Goal: Task Accomplishment & Management: Manage account settings

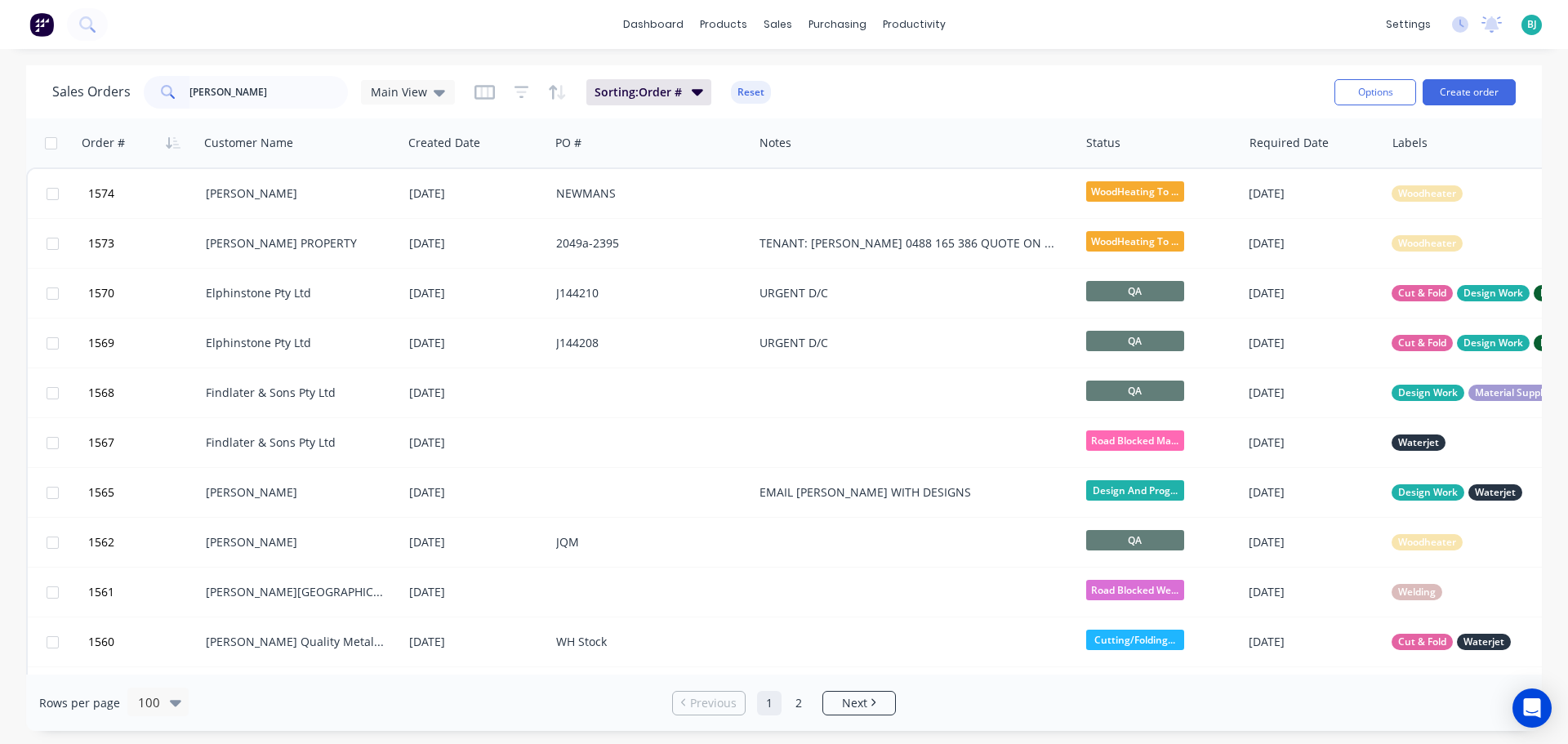
type input "[PERSON_NAME]"
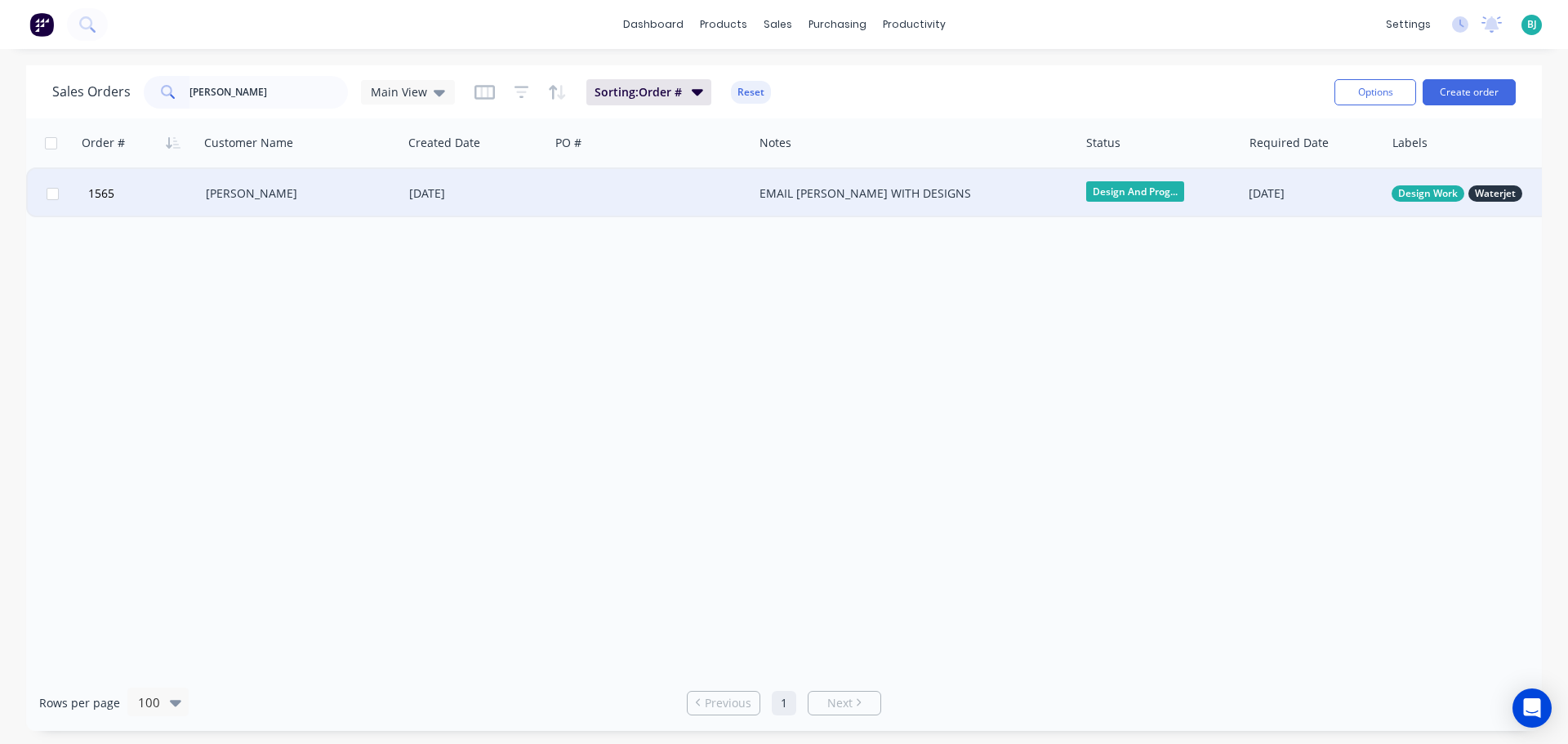
click at [335, 195] on div "[PERSON_NAME]" at bounding box center [297, 193] width 182 height 17
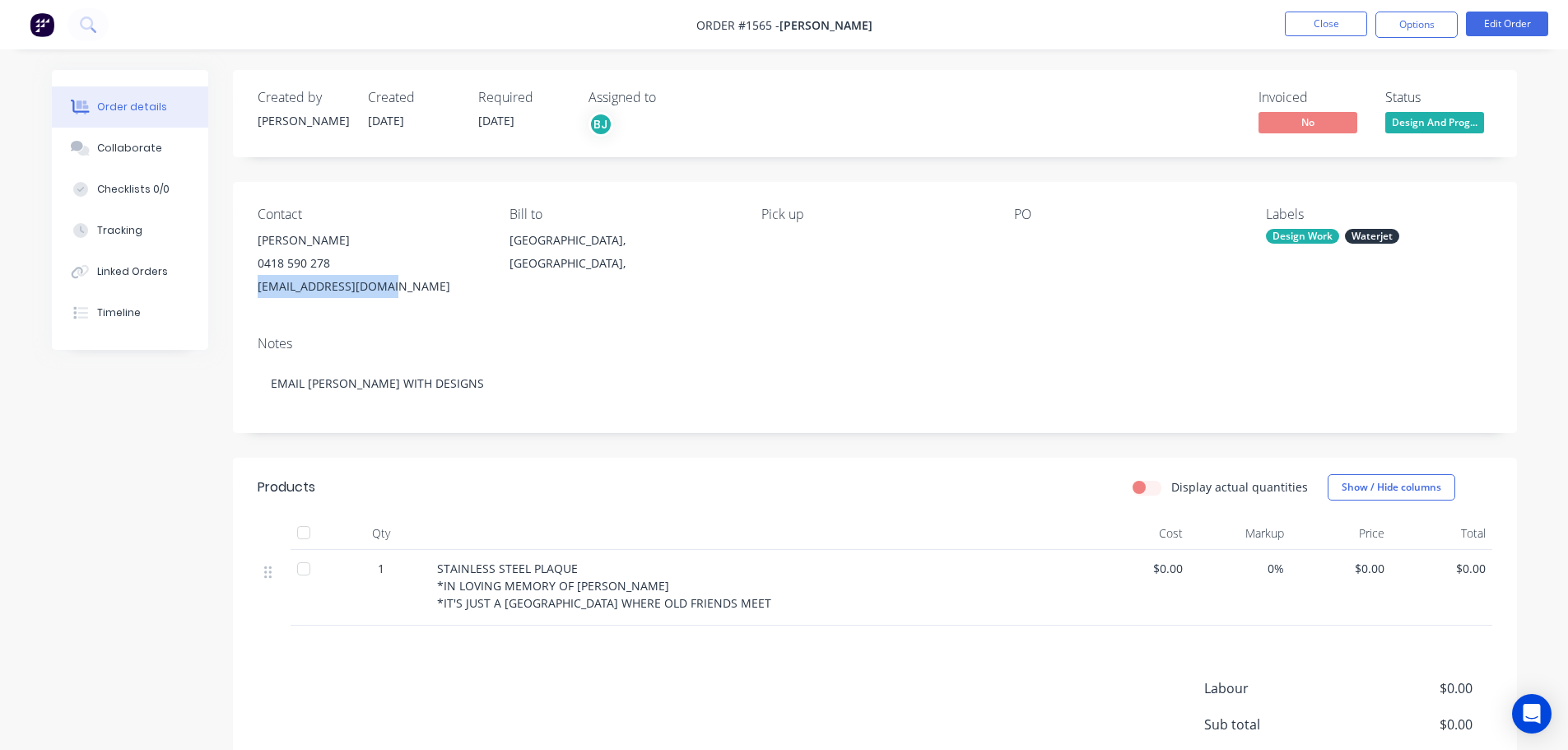
drag, startPoint x: 383, startPoint y: 286, endPoint x: 258, endPoint y: 293, distance: 125.2
click at [258, 293] on div "[EMAIL_ADDRESS][DOMAIN_NAME]" at bounding box center [370, 287] width 226 height 23
copy div "[EMAIL_ADDRESS][DOMAIN_NAME]"
drag, startPoint x: 68, startPoint y: 509, endPoint x: 83, endPoint y: 504, distance: 15.8
click at [73, 508] on div "Created by [PERSON_NAME] Created [DATE] Required [DATE] Assigned to BJ Invoiced…" at bounding box center [784, 494] width 1465 height 849
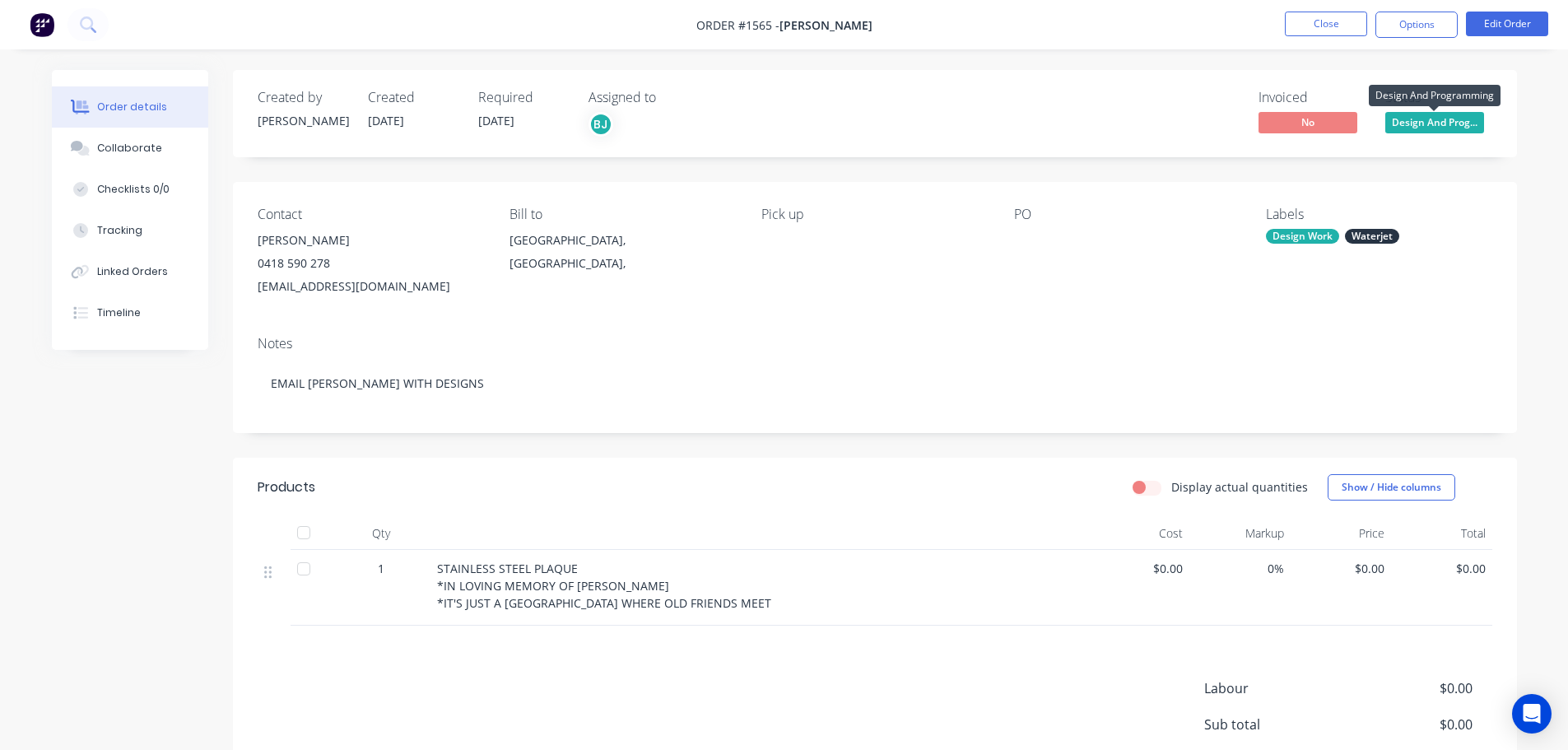
click at [1459, 119] on span "Design And Prog..." at bounding box center [1434, 122] width 99 height 20
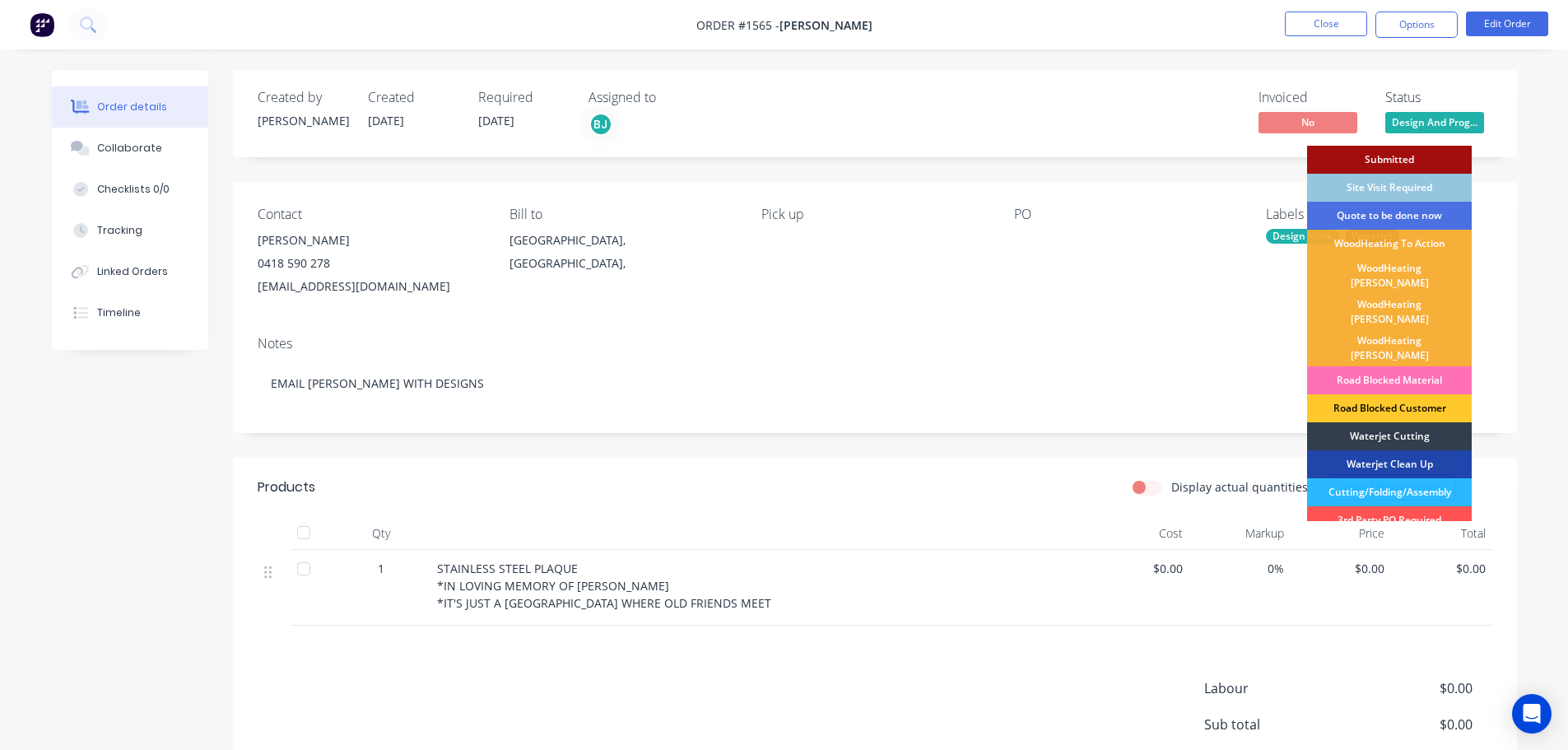
click at [1433, 394] on div "Road Blocked Customer" at bounding box center [1389, 409] width 164 height 28
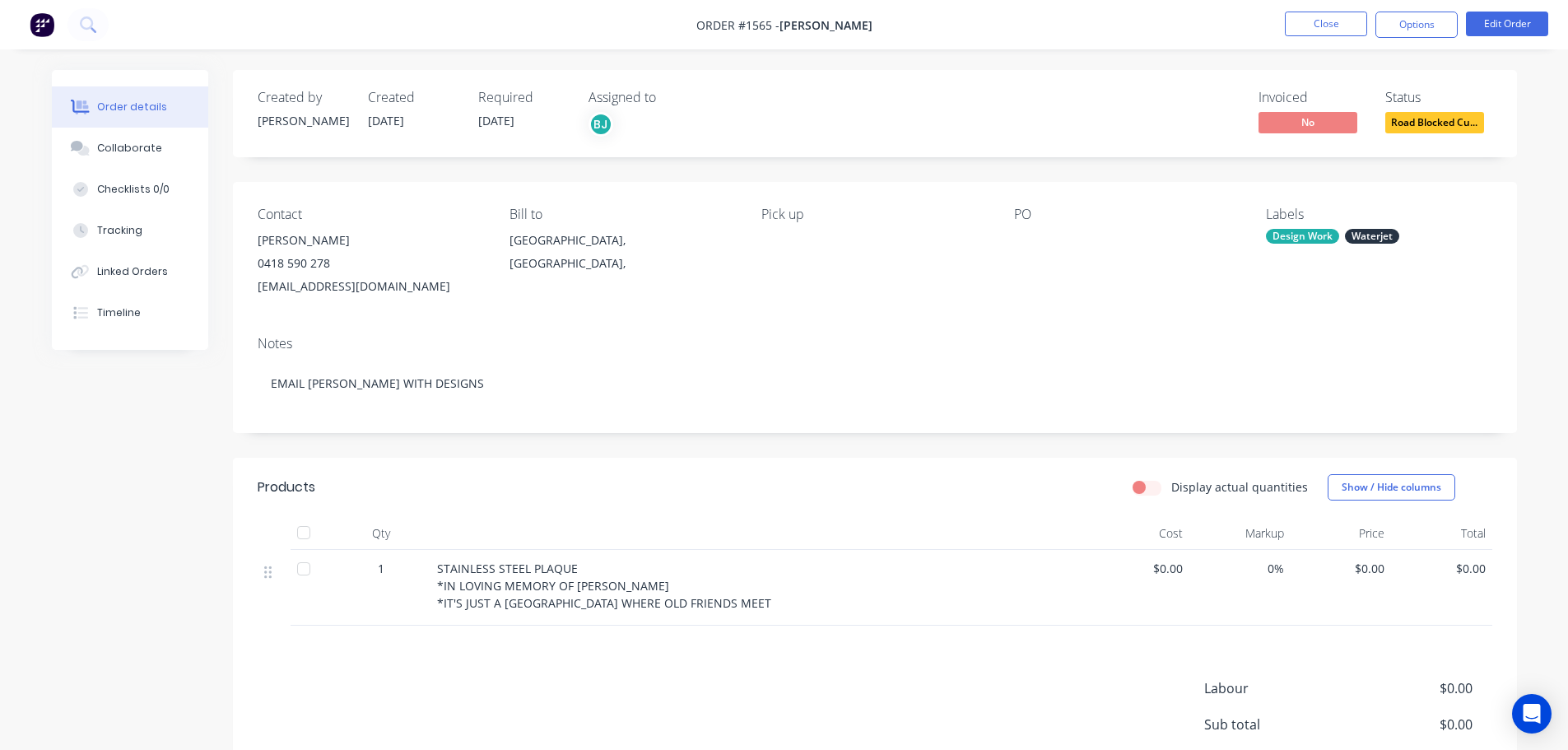
drag, startPoint x: 1332, startPoint y: 36, endPoint x: 1333, endPoint y: 27, distance: 9.1
click at [1331, 36] on li "Close" at bounding box center [1326, 25] width 82 height 27
click at [1333, 23] on button "Close" at bounding box center [1326, 24] width 82 height 25
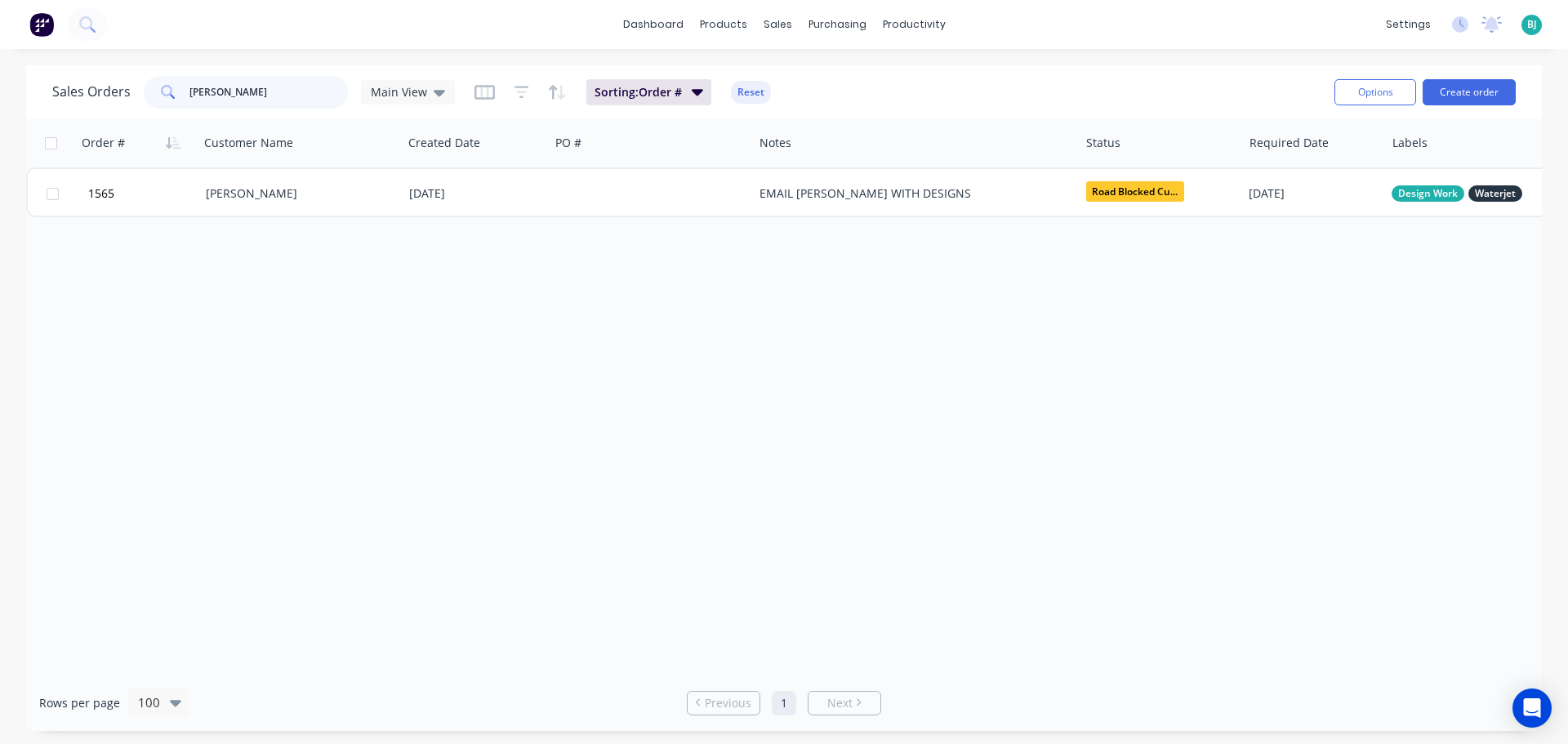
drag, startPoint x: 262, startPoint y: 93, endPoint x: 196, endPoint y: 92, distance: 66.0
click at [196, 92] on input "[PERSON_NAME]" at bounding box center [269, 92] width 160 height 32
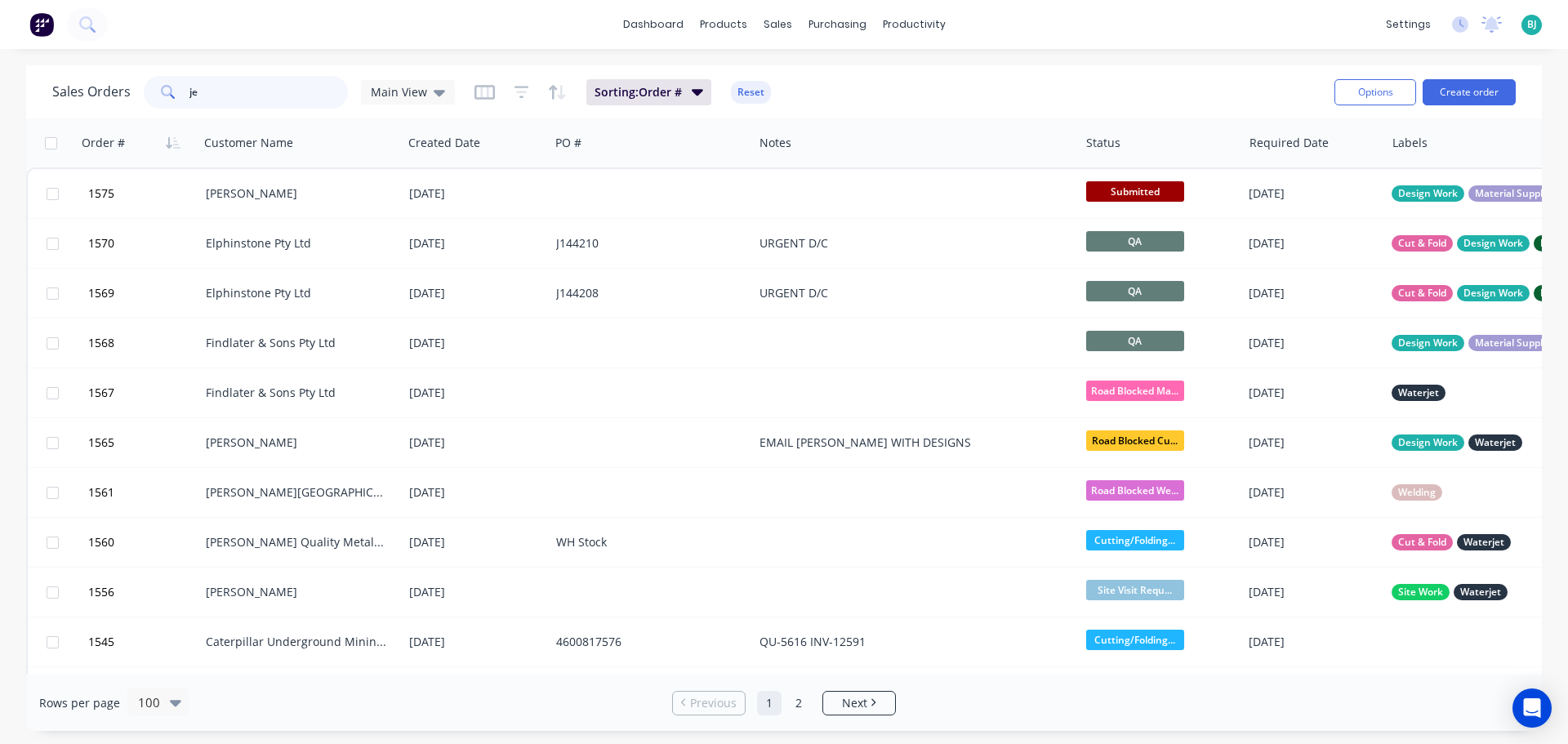
click at [268, 89] on input "je" at bounding box center [269, 92] width 160 height 32
type input "j"
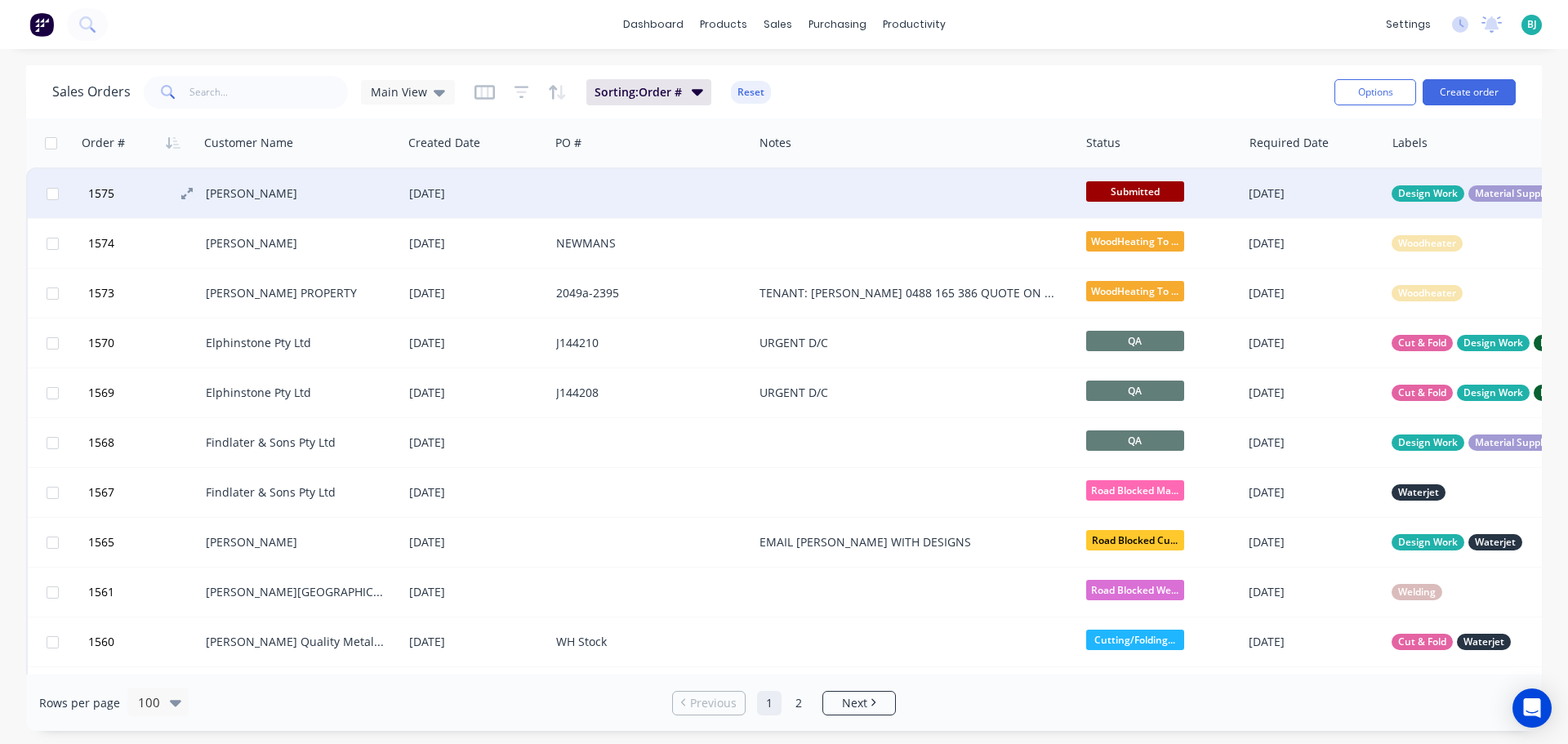
click at [153, 202] on button "1575" at bounding box center [145, 194] width 123 height 49
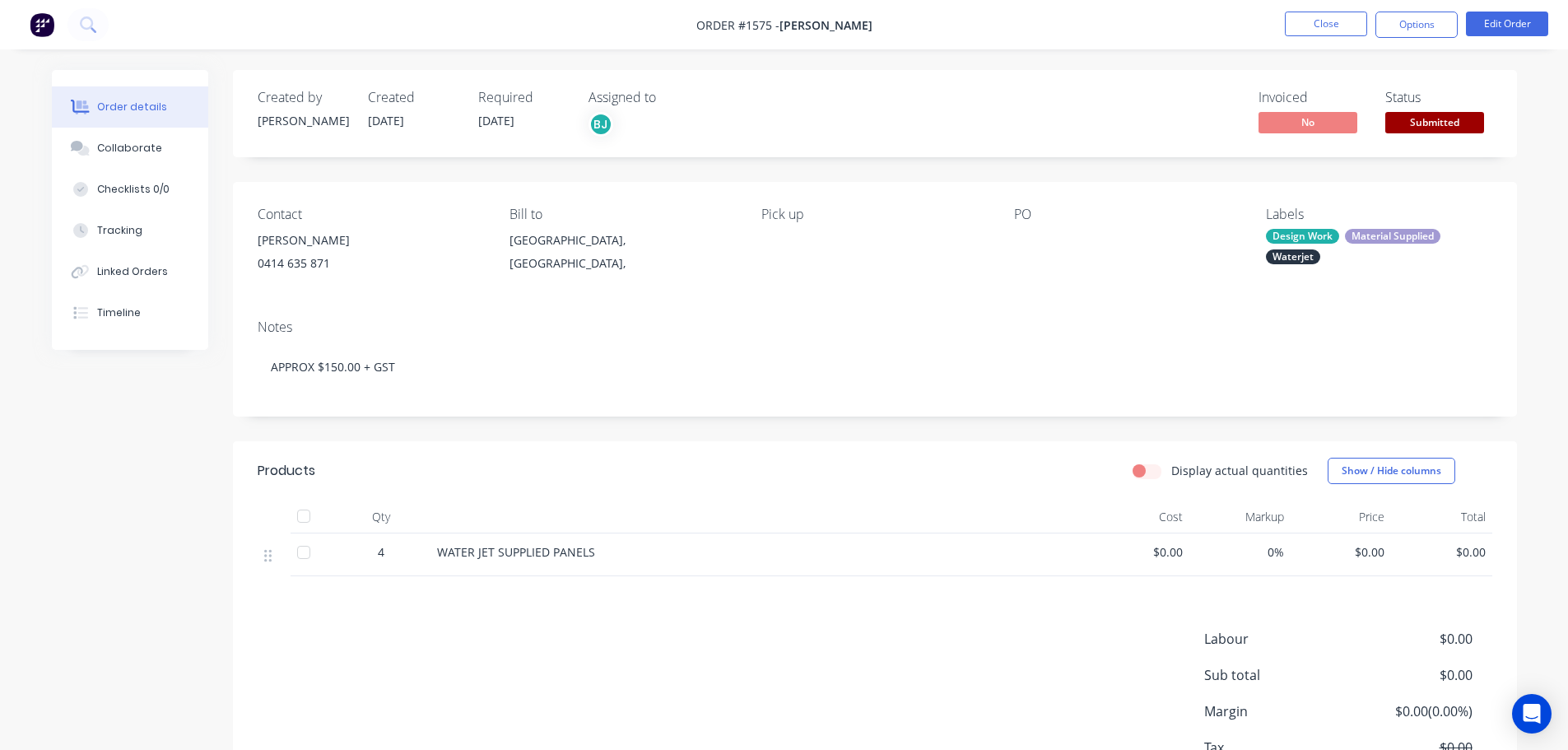
click at [1467, 117] on span "Submitted" at bounding box center [1434, 122] width 99 height 20
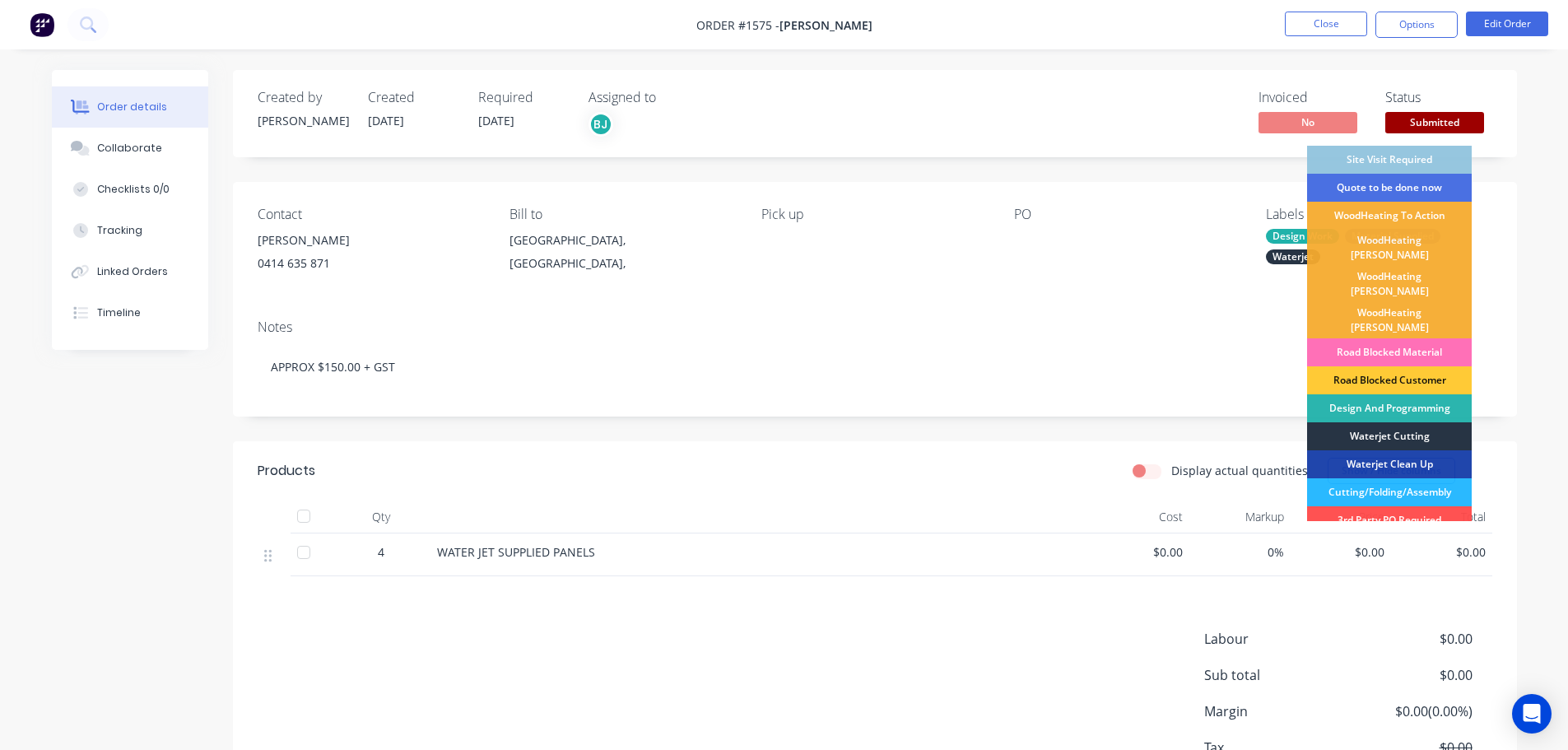
click at [1417, 422] on div "Waterjet Cutting" at bounding box center [1389, 436] width 164 height 28
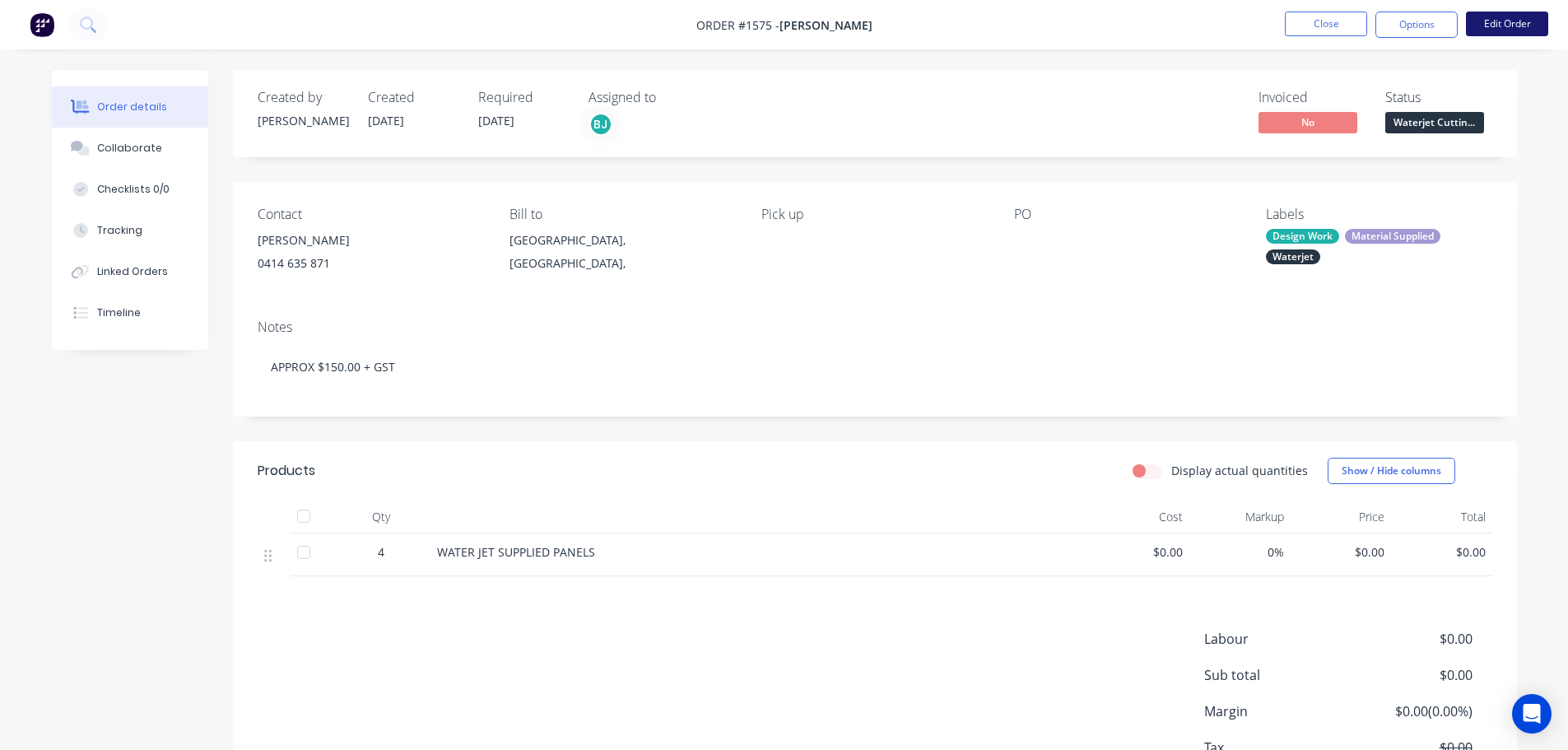
click at [1527, 24] on button "Edit Order" at bounding box center [1507, 24] width 82 height 25
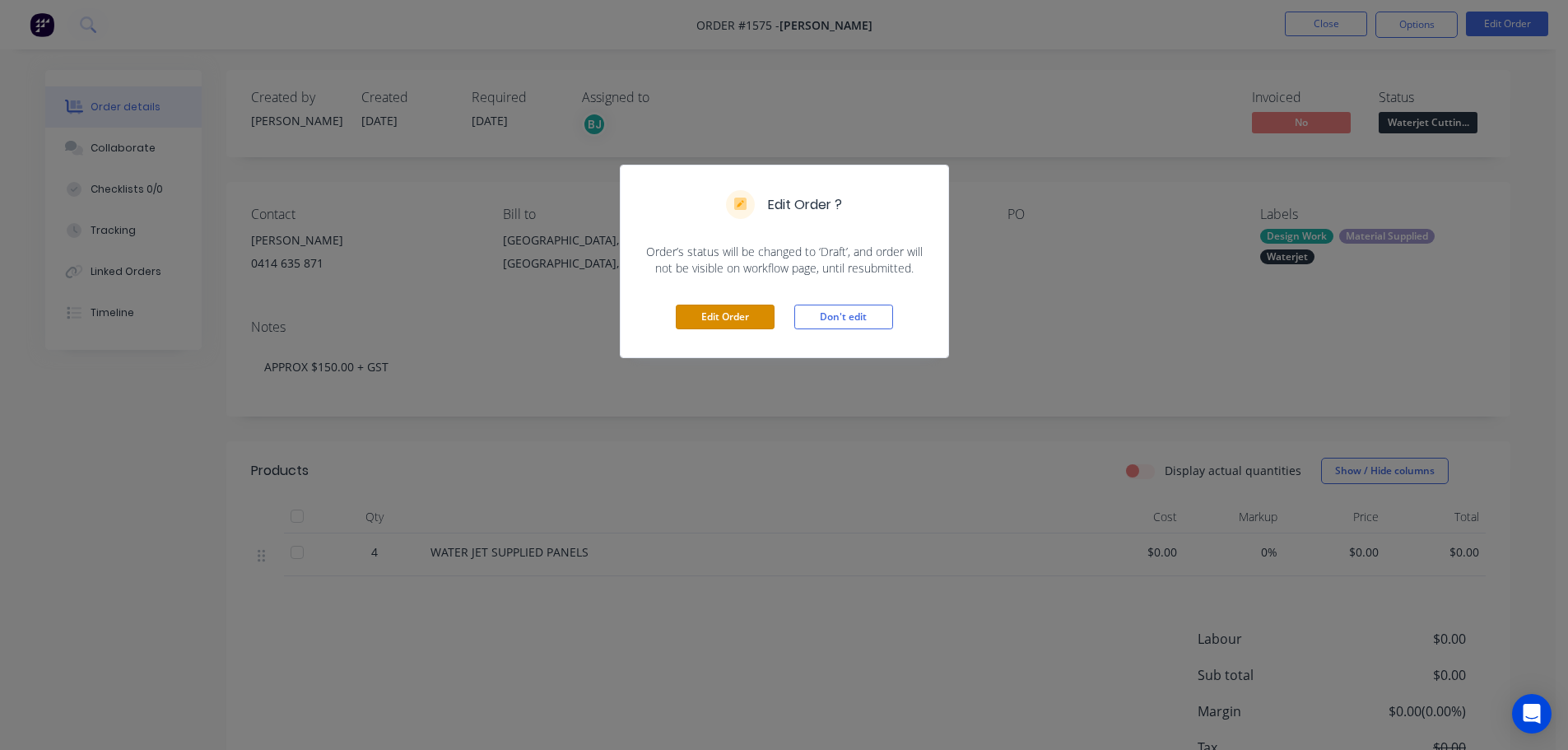
click at [732, 320] on button "Edit Order" at bounding box center [725, 317] width 99 height 25
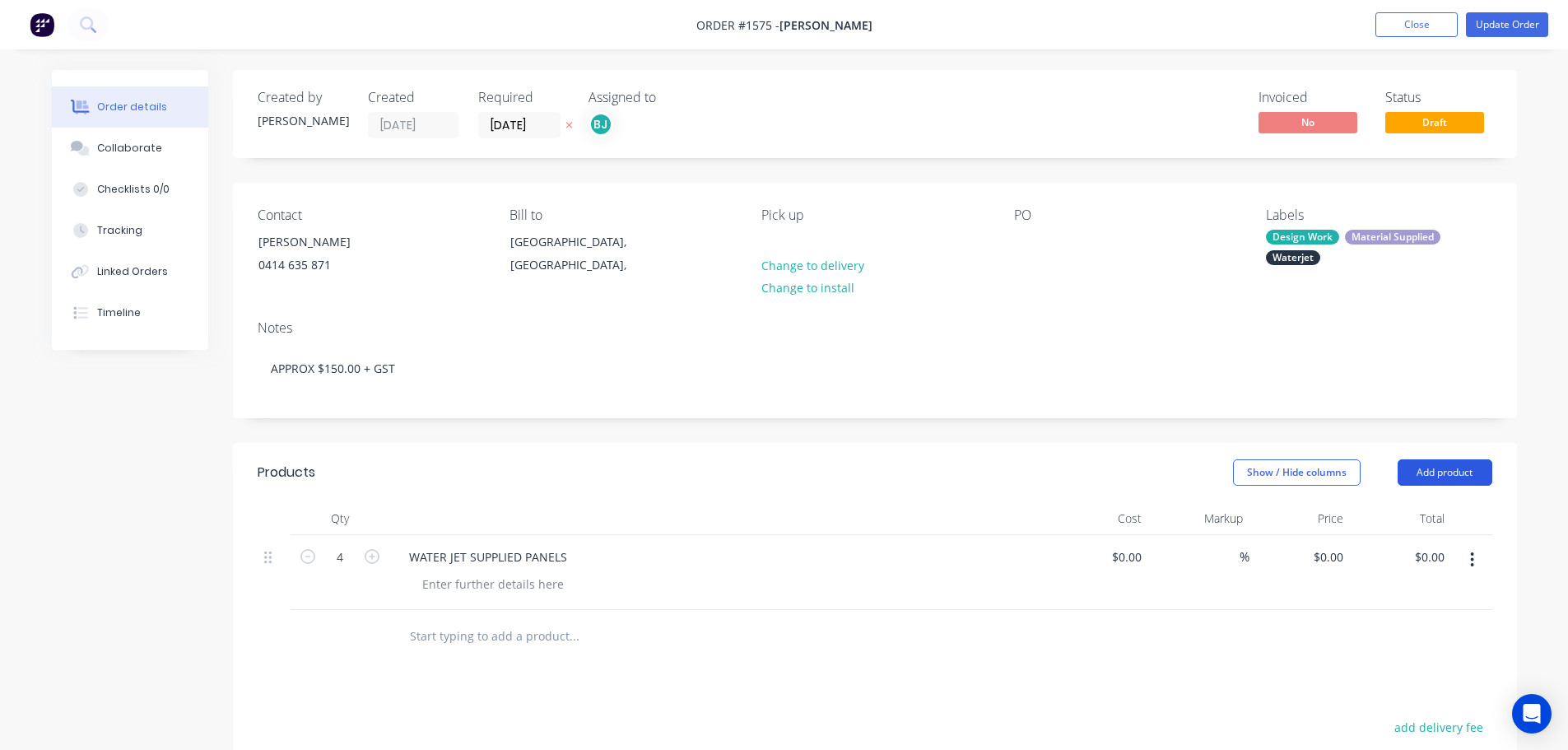
click at [1432, 474] on button "Add product" at bounding box center [1444, 472] width 95 height 27
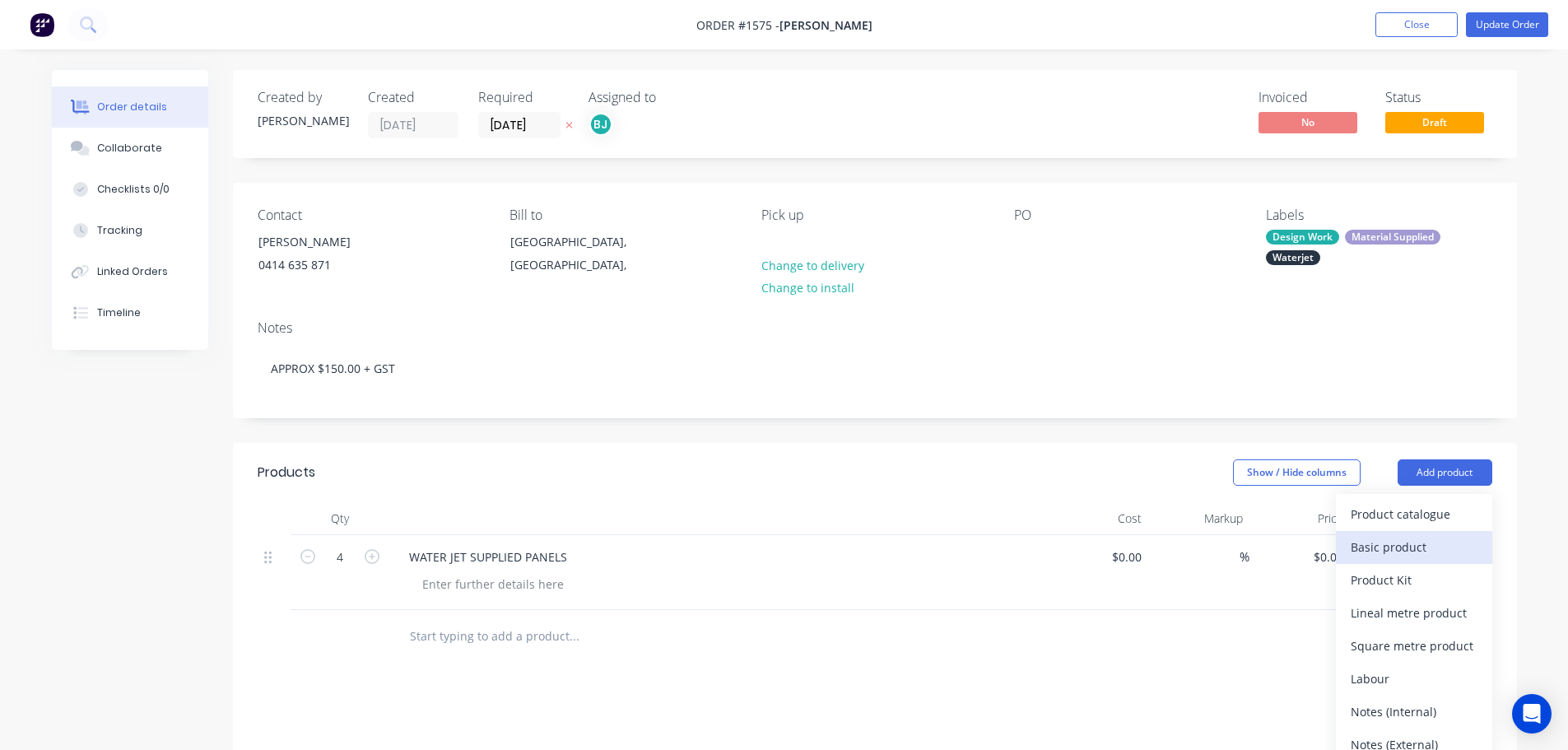
click at [1434, 557] on div "Basic product" at bounding box center [1413, 547] width 126 height 24
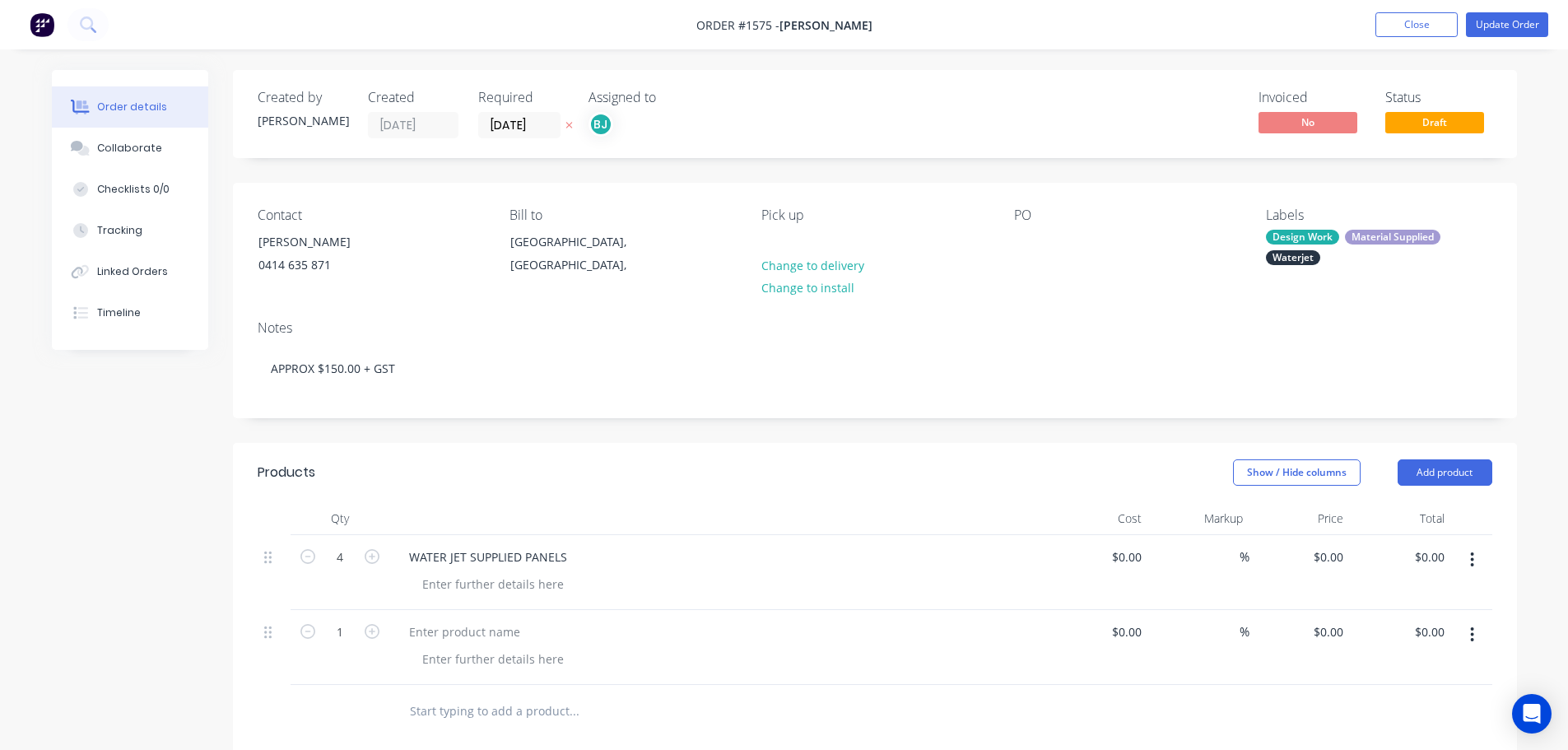
click at [1472, 637] on icon "button" at bounding box center [1472, 634] width 4 height 18
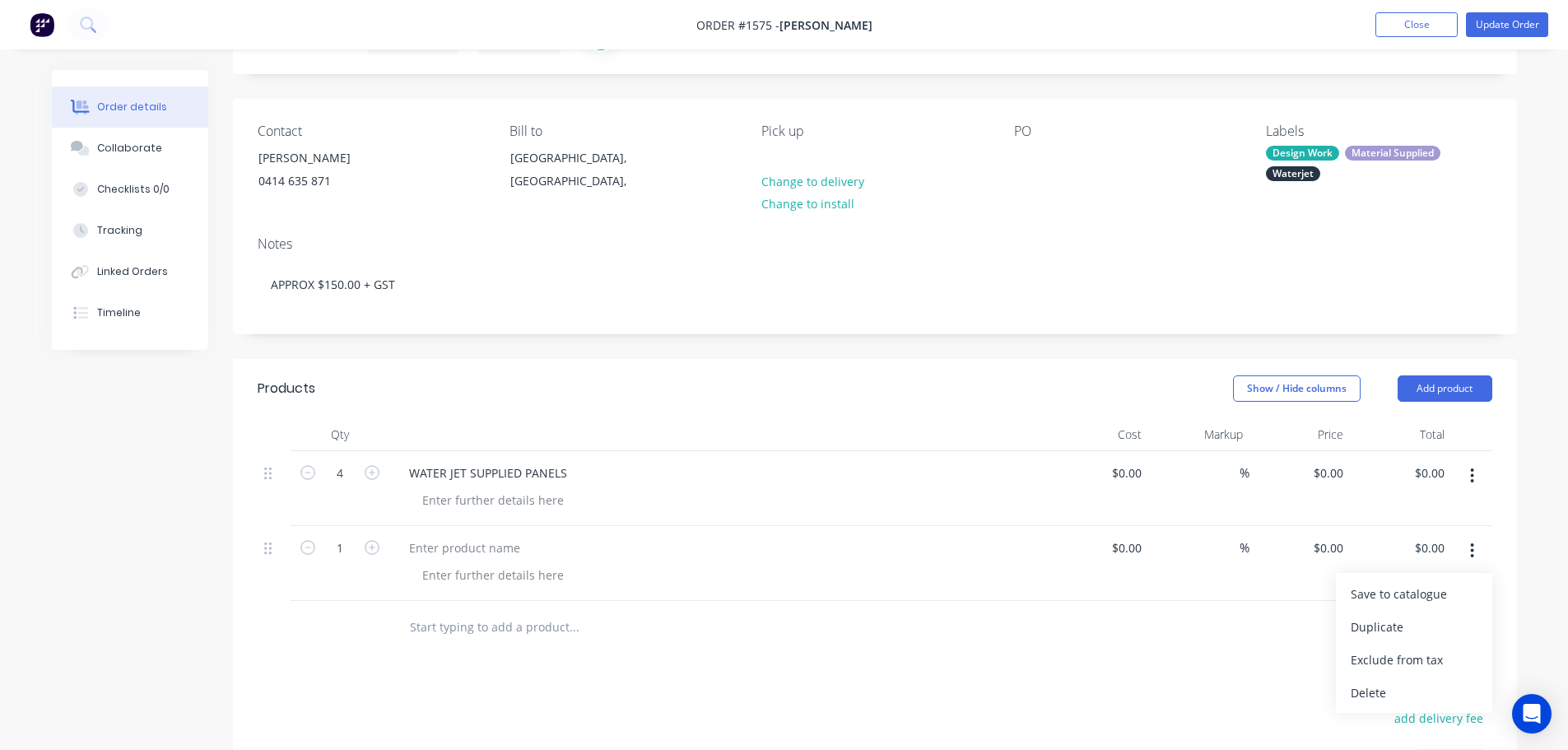
scroll to position [165, 0]
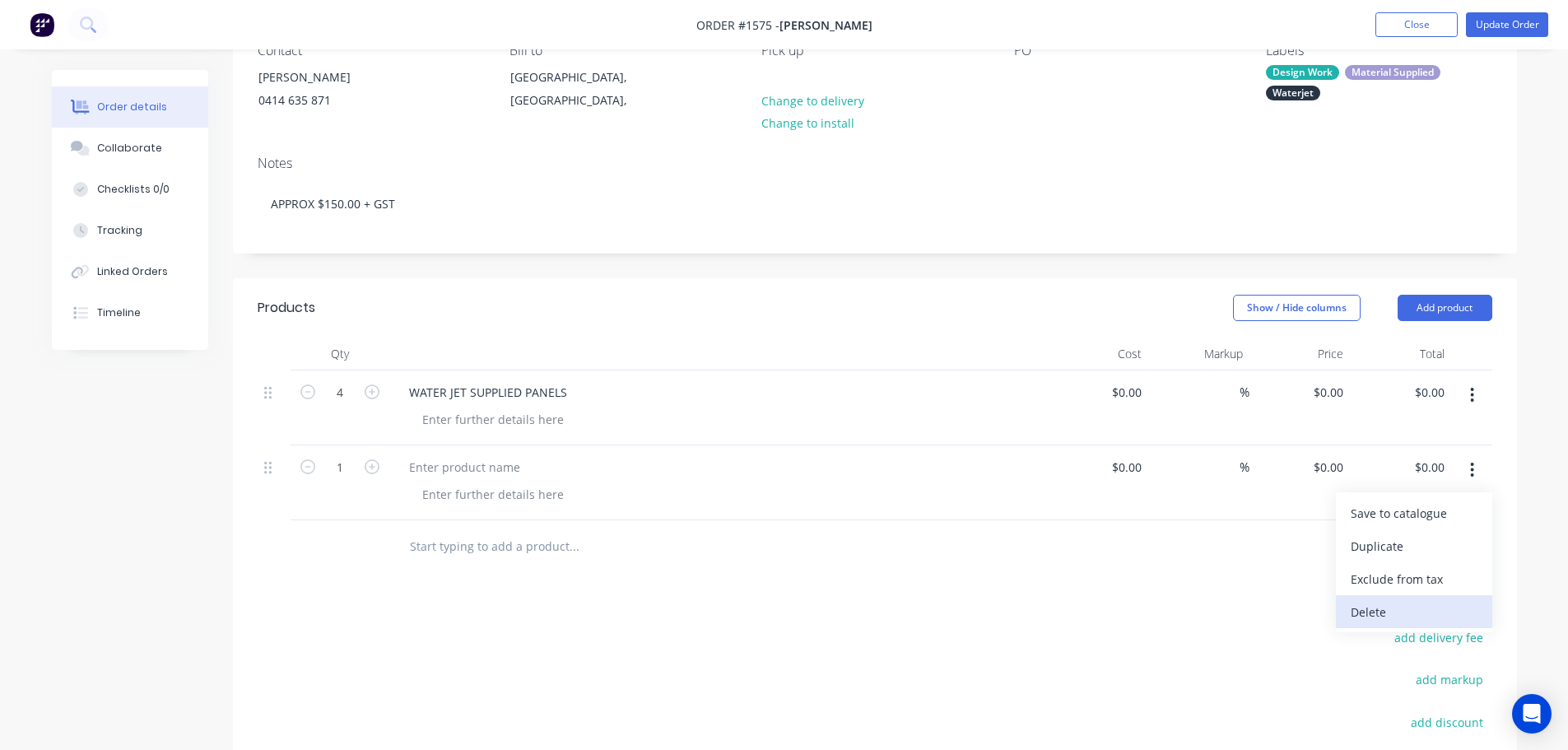
click at [1419, 615] on div "Delete" at bounding box center [1413, 612] width 126 height 24
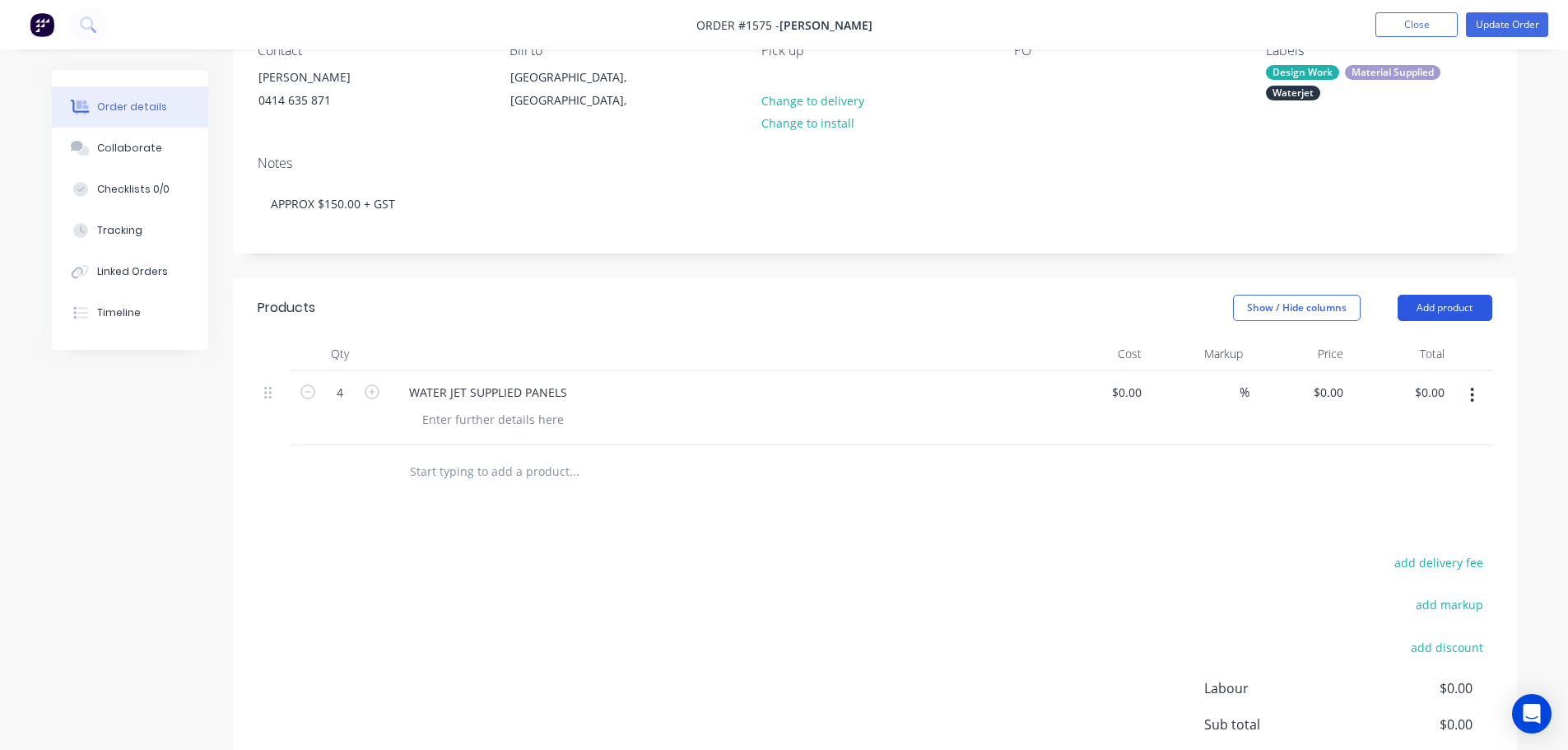
click at [1434, 310] on button "Add product" at bounding box center [1444, 308] width 95 height 27
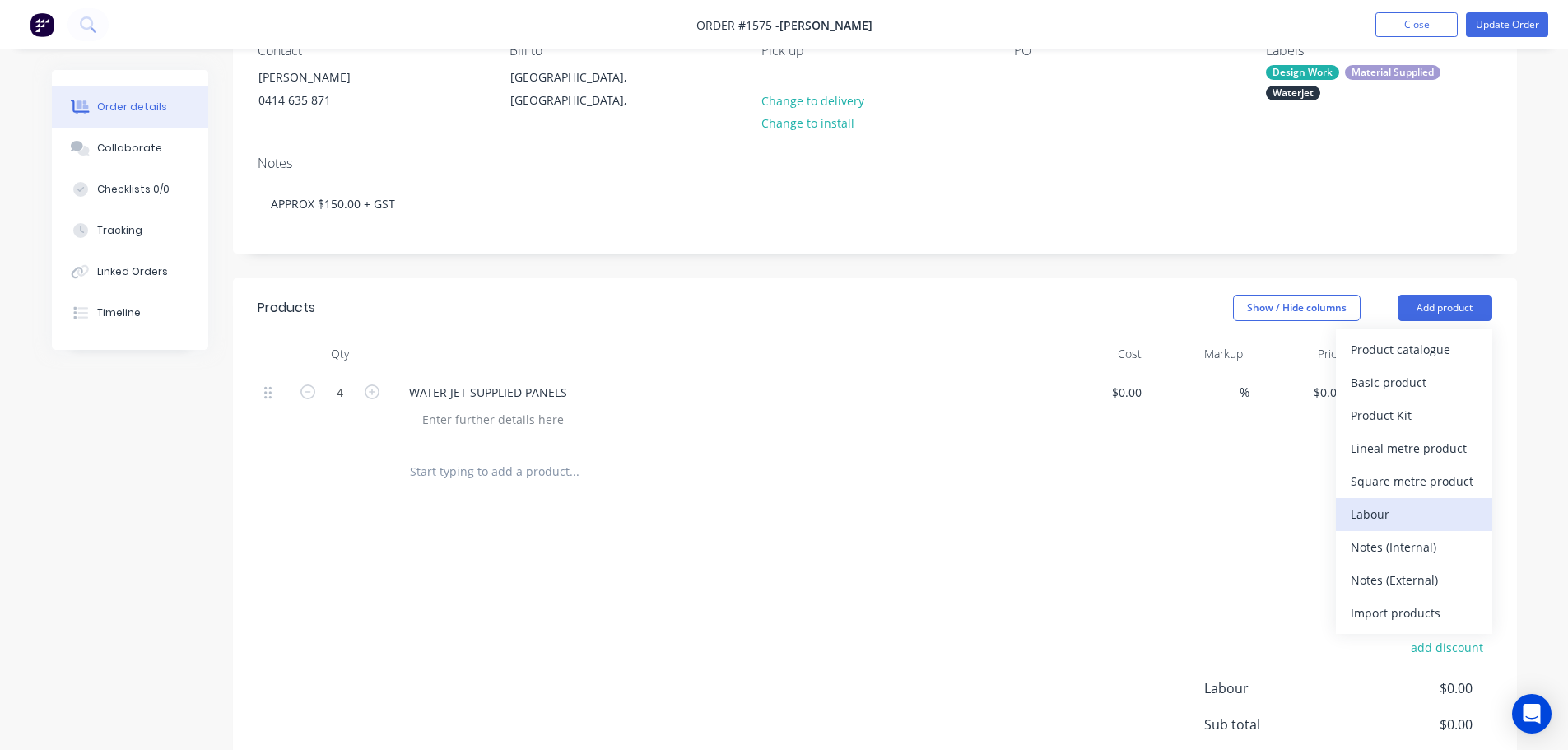
click at [1426, 509] on div "Labour" at bounding box center [1413, 514] width 126 height 24
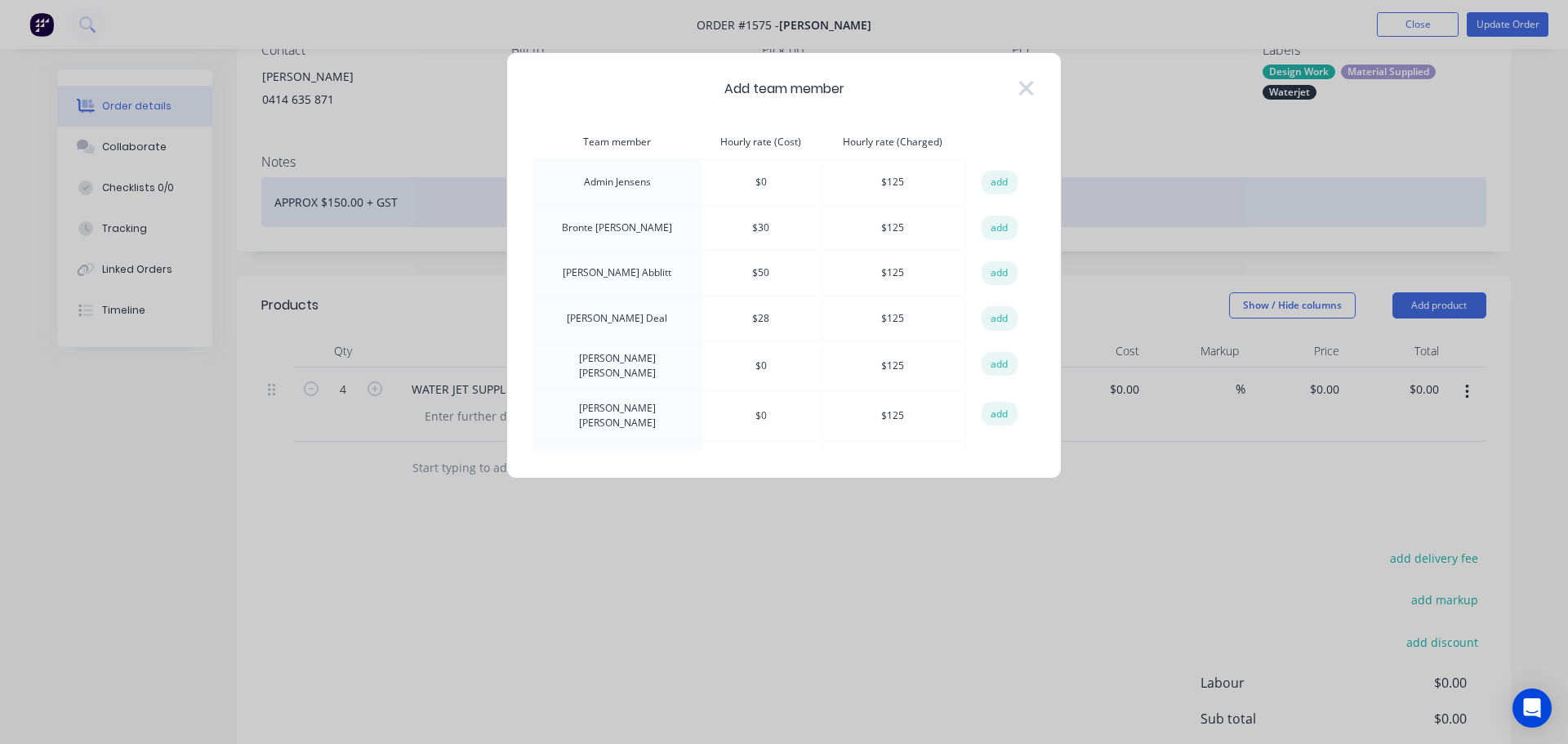
click at [988, 223] on button "add" at bounding box center [999, 228] width 36 height 25
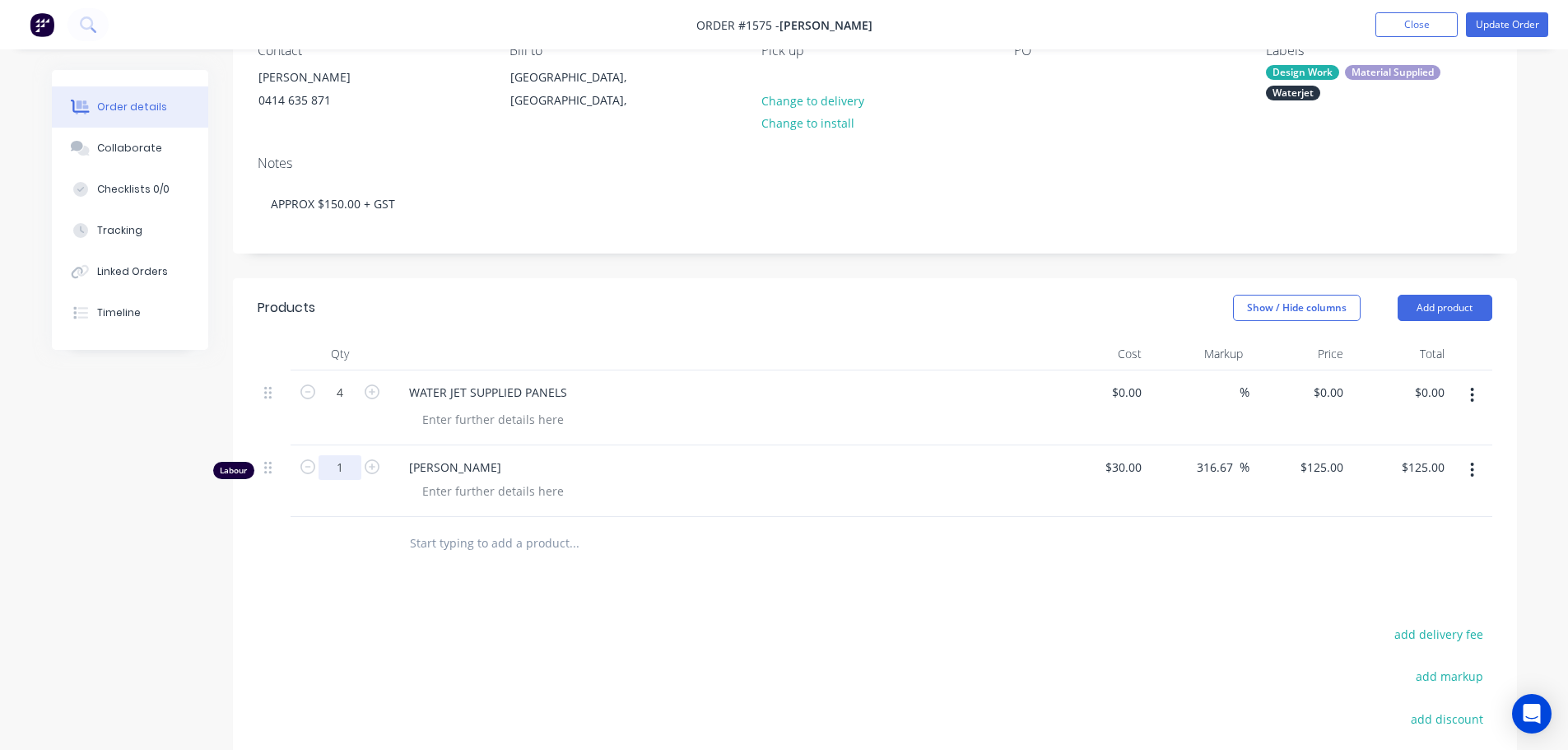
click at [356, 405] on input "1" at bounding box center [340, 393] width 42 height 25
type input "0.25"
type input "$31.25"
click at [486, 485] on div at bounding box center [493, 491] width 168 height 24
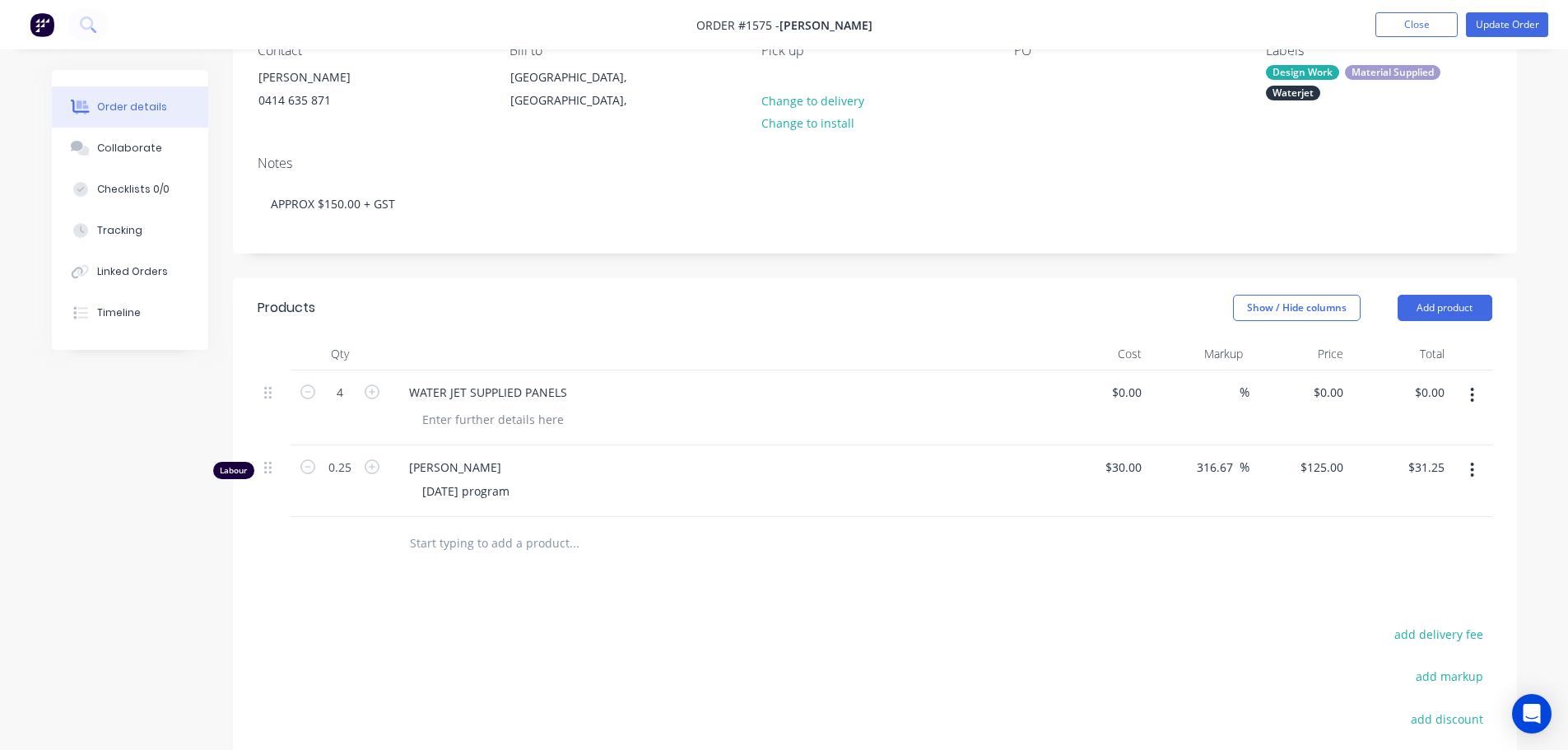
click at [1532, 30] on button "Update Order" at bounding box center [1507, 25] width 82 height 25
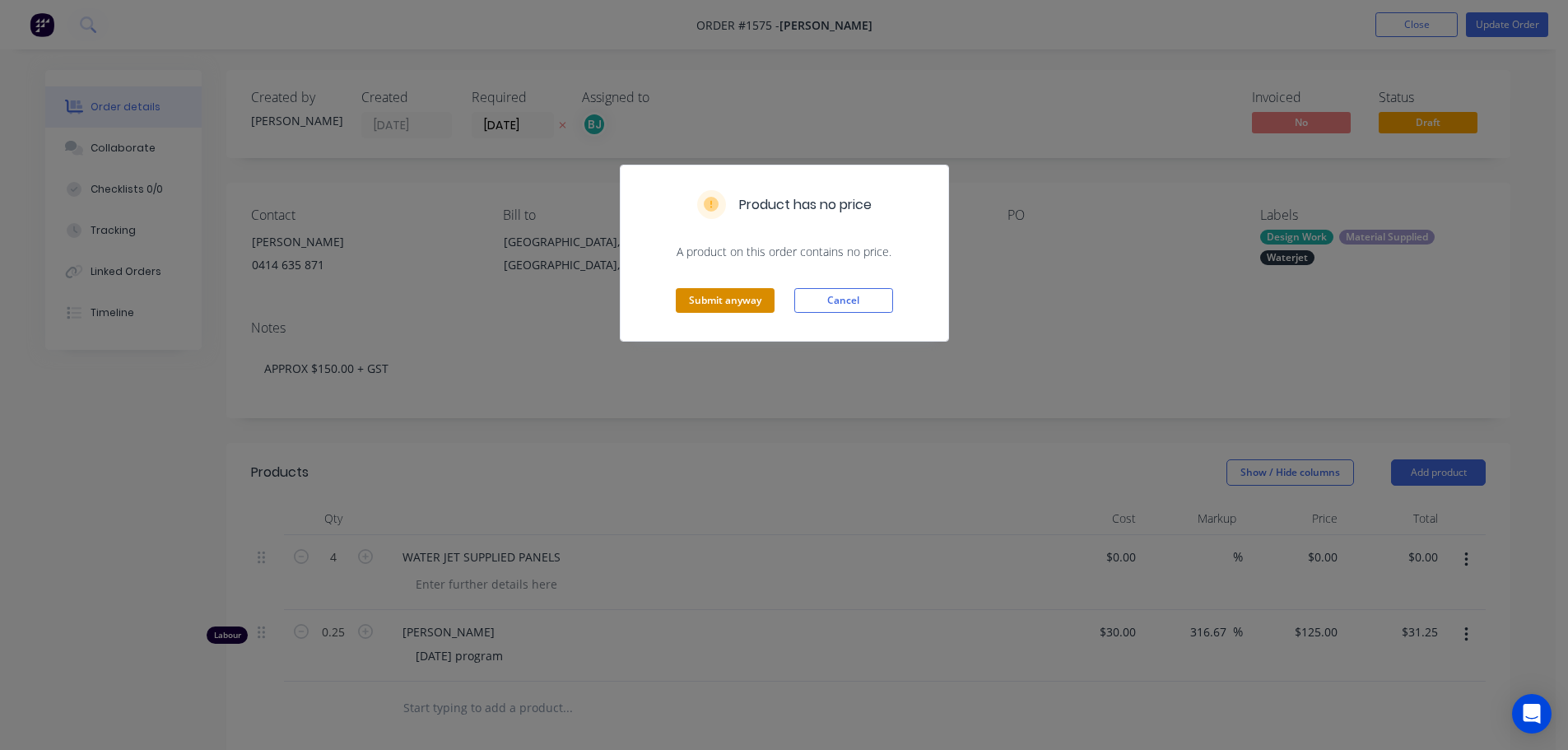
click at [720, 297] on button "Submit anyway" at bounding box center [725, 301] width 99 height 25
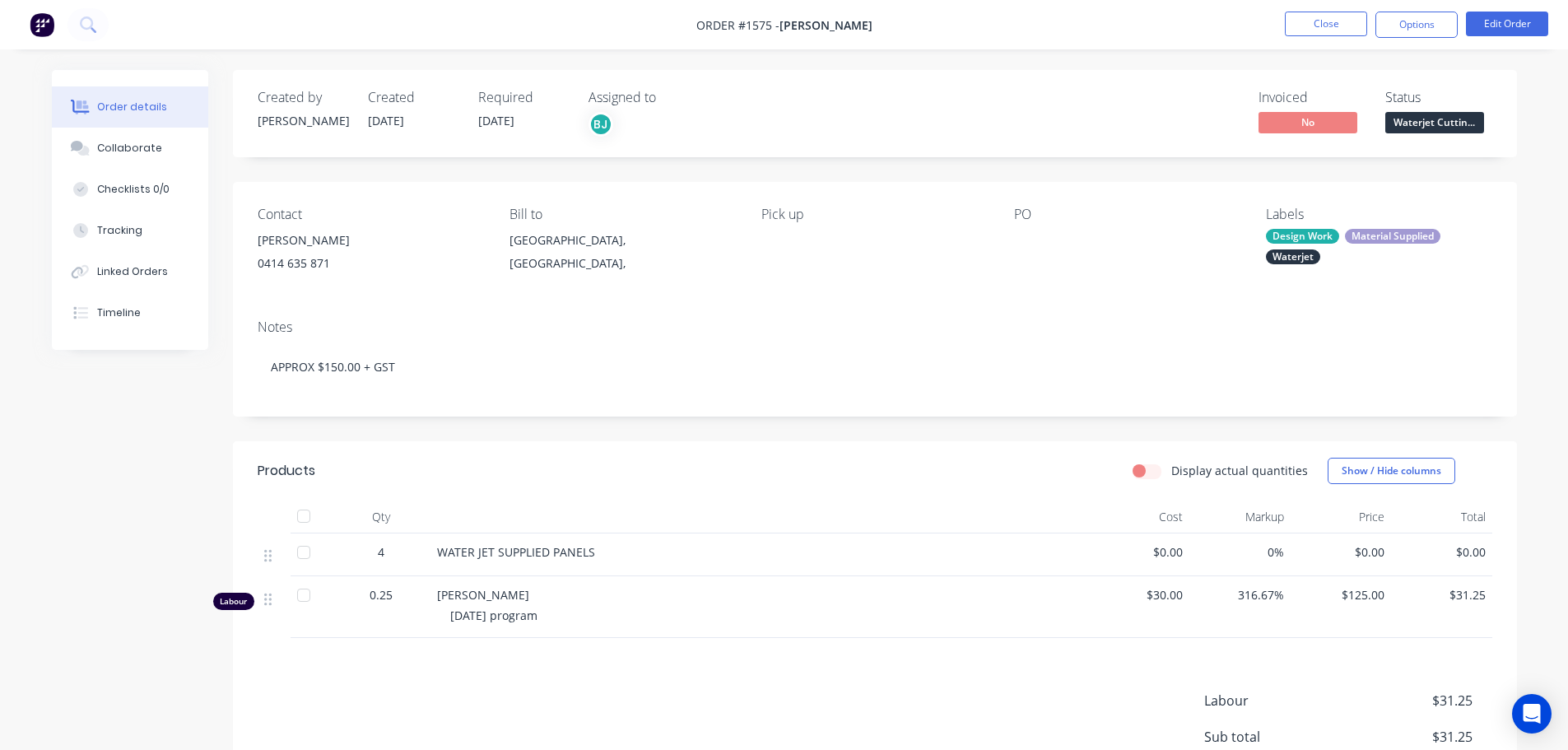
click at [1549, 402] on div "Order details Collaborate Checklists 0/0 Tracking Linked Orders Timeline Order …" at bounding box center [784, 465] width 1568 height 931
